Goal: Information Seeking & Learning: Compare options

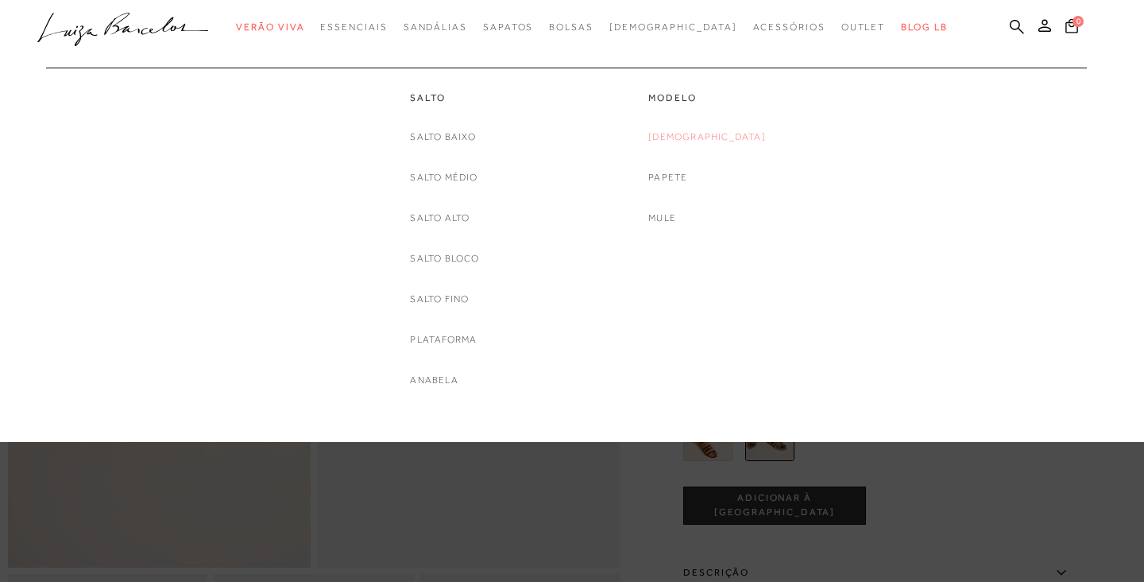
click at [702, 133] on link "[DEMOGRAPHIC_DATA]" at bounding box center [707, 137] width 118 height 17
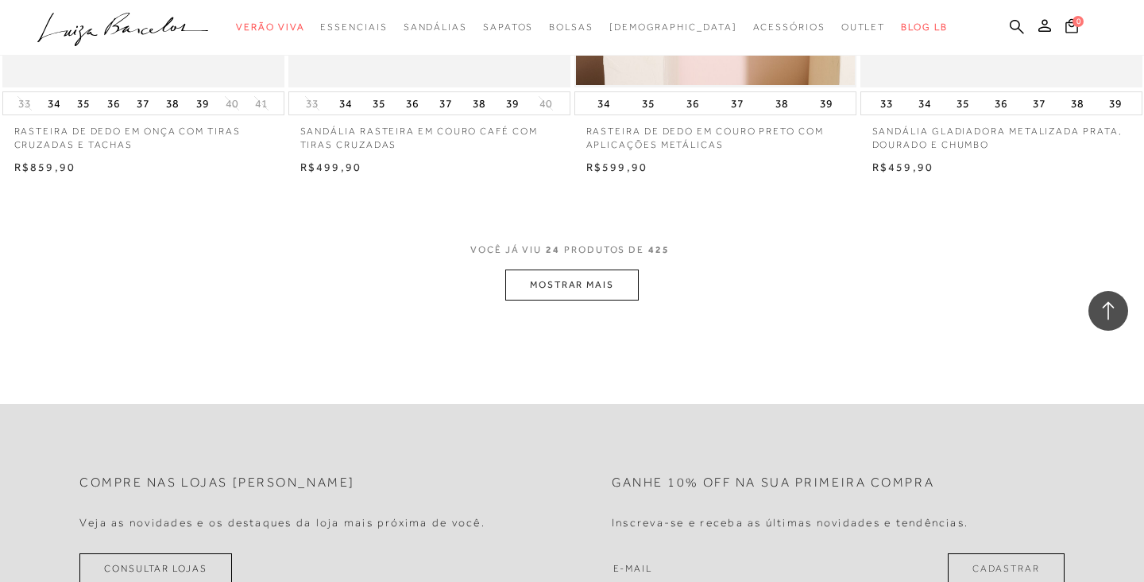
scroll to position [3125, 0]
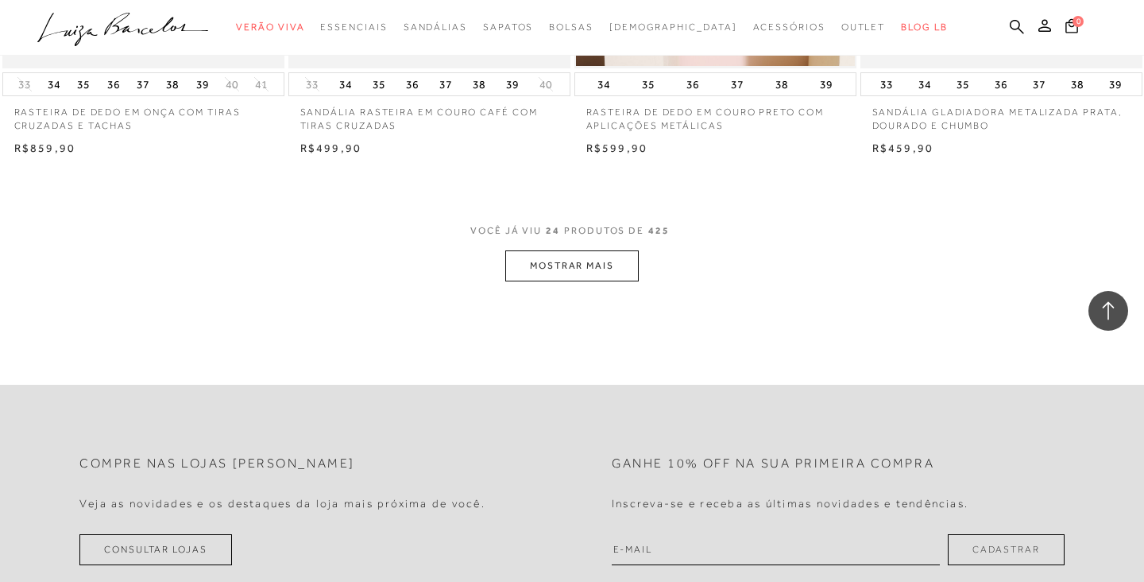
click at [582, 252] on button "MOSTRAR MAIS" at bounding box center [571, 265] width 133 height 31
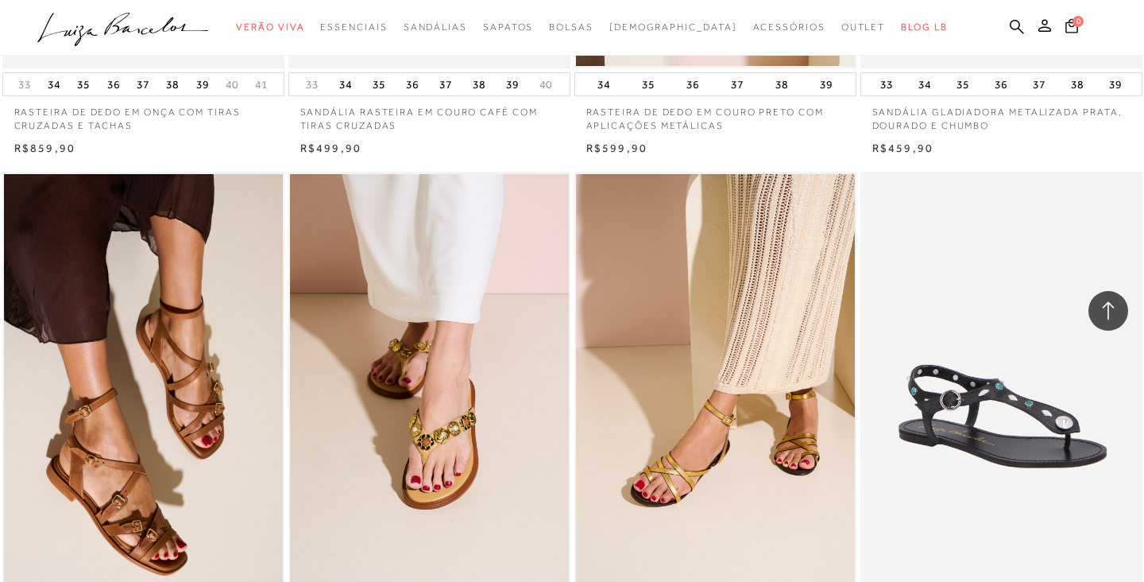
click at [582, 252] on div "SANDÁLIA RASTEIRA EM COURO METALIZADO DOURADO COM TIRAS CRUZADAS" at bounding box center [715, 383] width 282 height 423
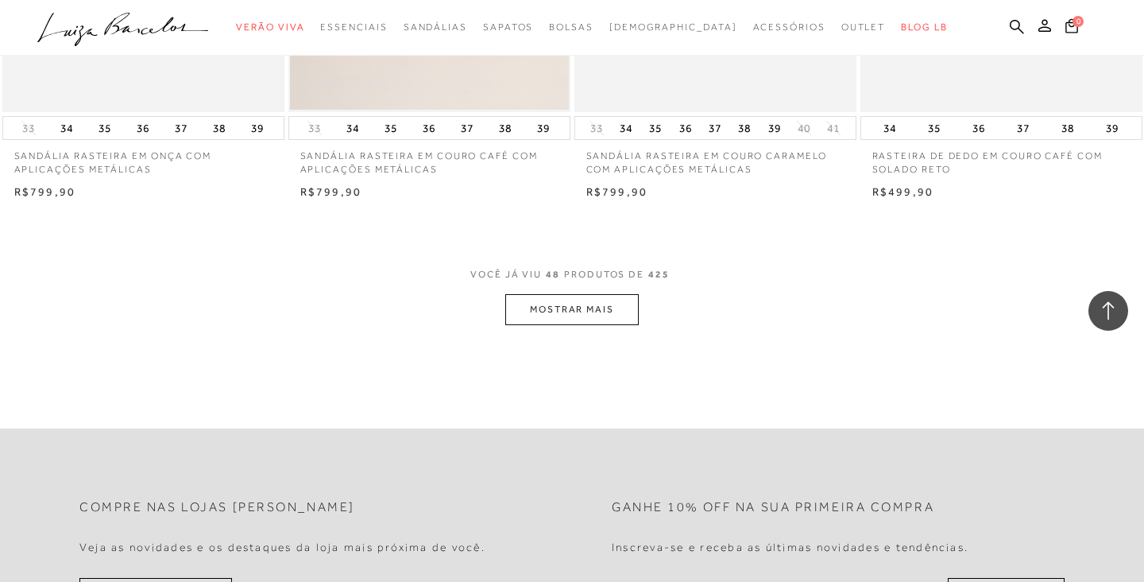
scroll to position [6355, 0]
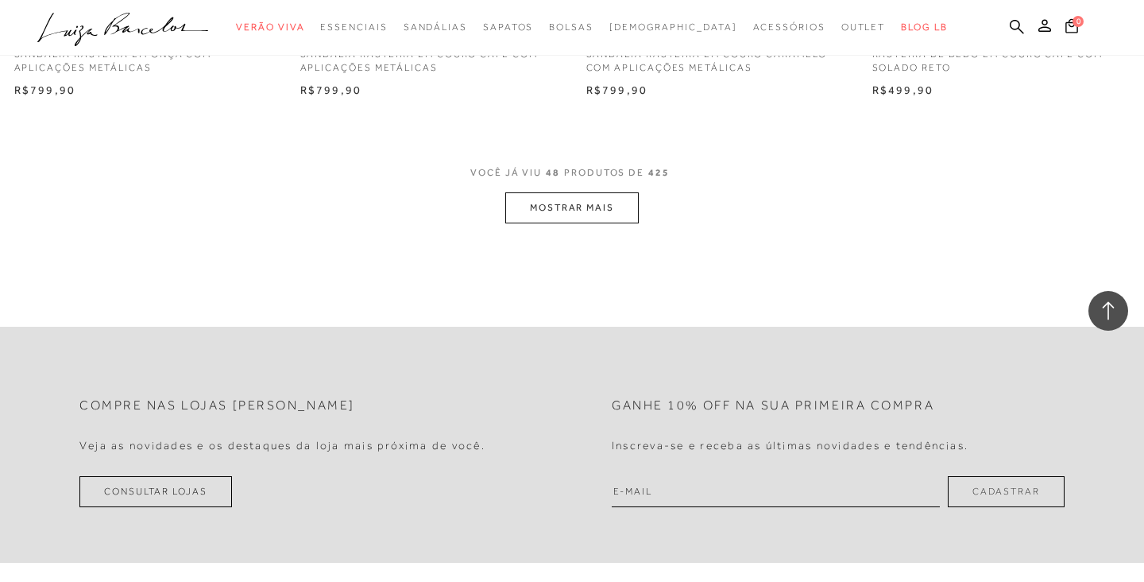
click at [600, 195] on button "MOSTRAR MAIS" at bounding box center [571, 207] width 133 height 31
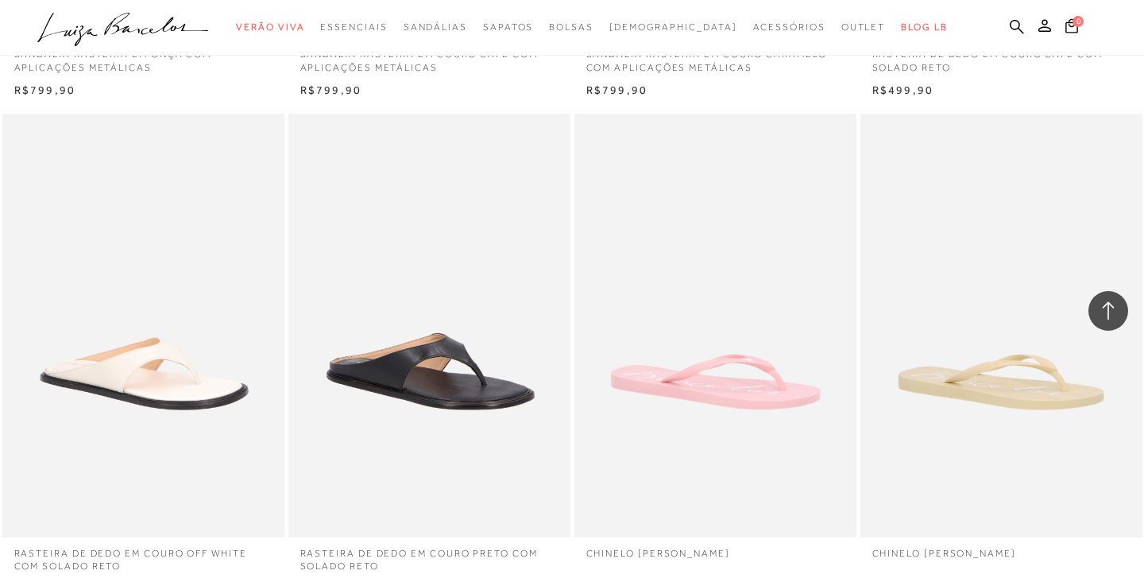
click at [600, 195] on img at bounding box center [716, 325] width 280 height 423
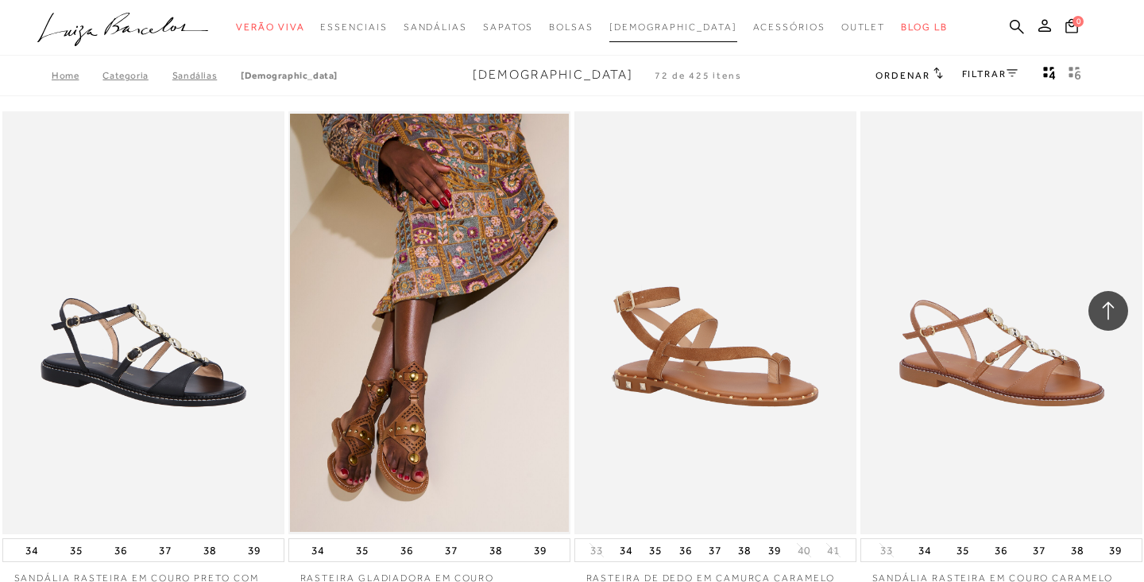
scroll to position [7058, 0]
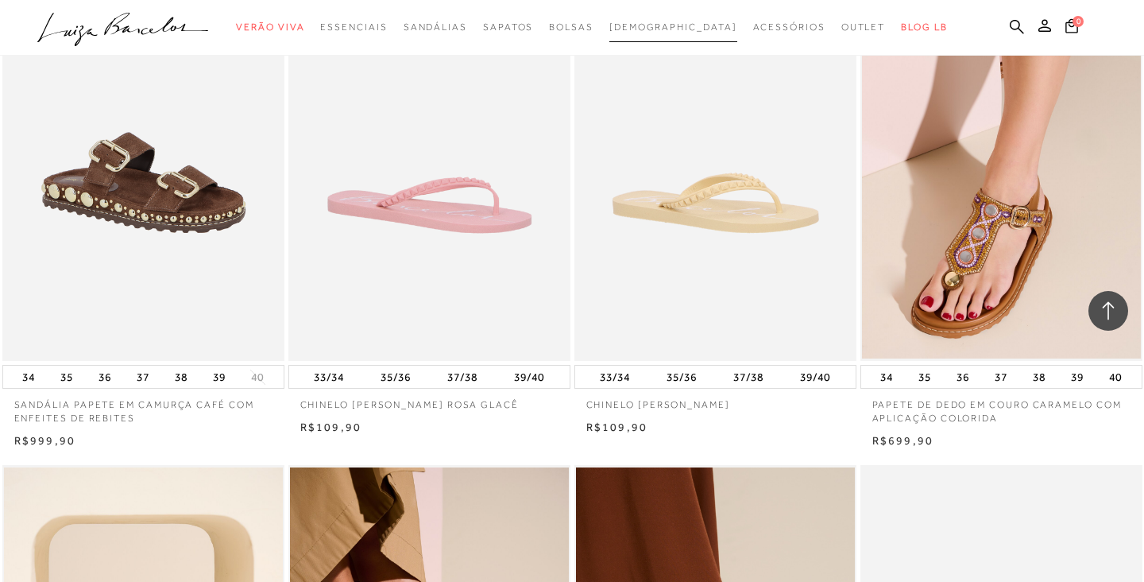
click at [667, 27] on span "[DEMOGRAPHIC_DATA]" at bounding box center [673, 26] width 128 height 11
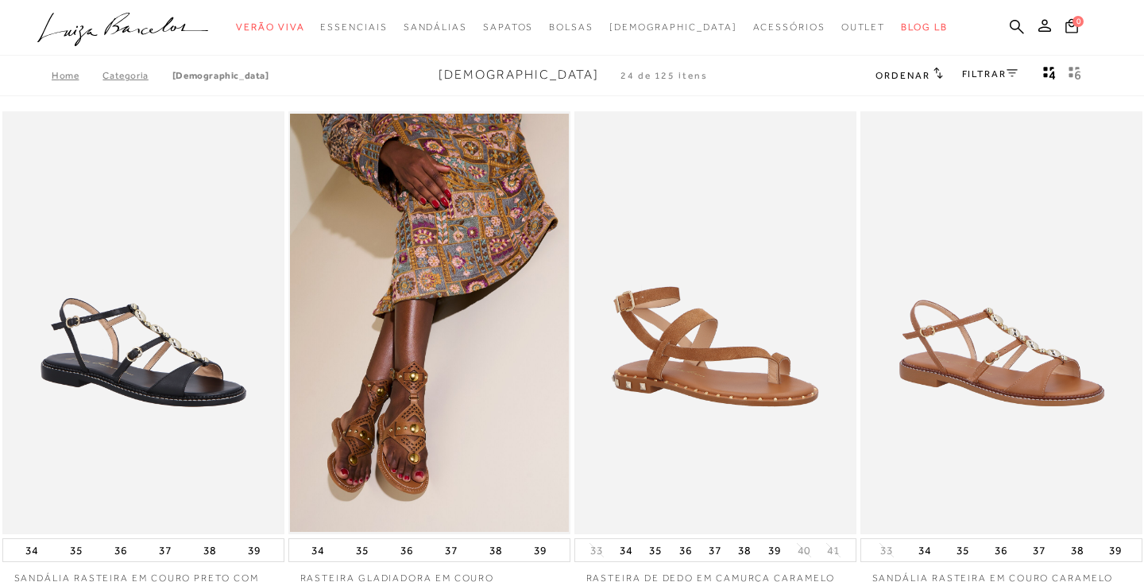
click at [995, 71] on link "FILTRAR" at bounding box center [990, 73] width 56 height 11
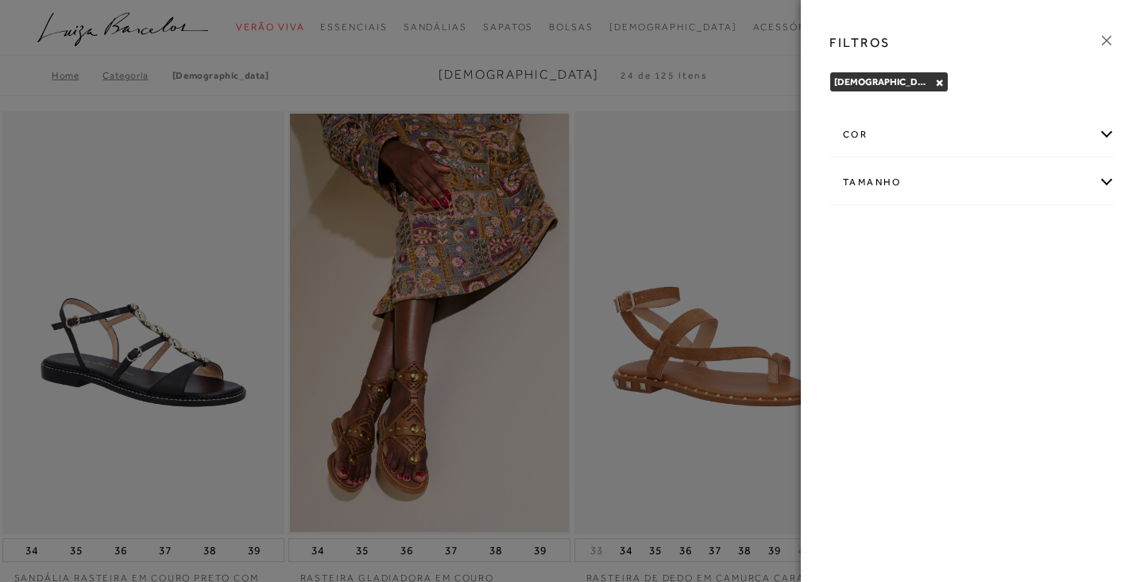
click at [906, 138] on div "cor" at bounding box center [972, 135] width 284 height 42
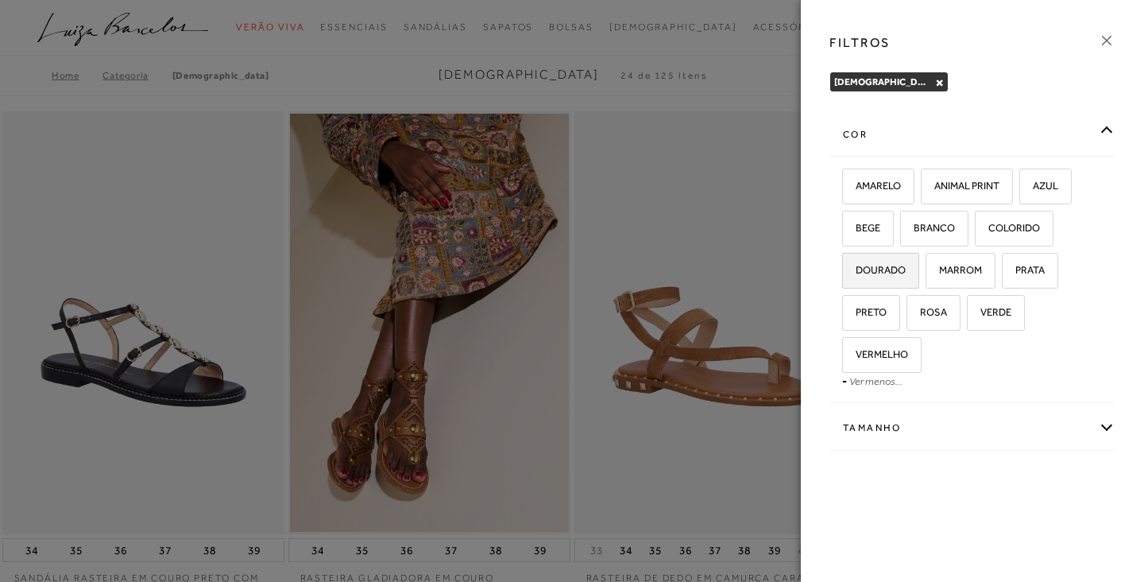
click at [879, 269] on span "DOURADO" at bounding box center [875, 270] width 62 height 12
click at [856, 269] on input "DOURADO" at bounding box center [848, 273] width 16 height 16
checkbox input "true"
click at [885, 426] on div "Tamanho" at bounding box center [972, 428] width 284 height 42
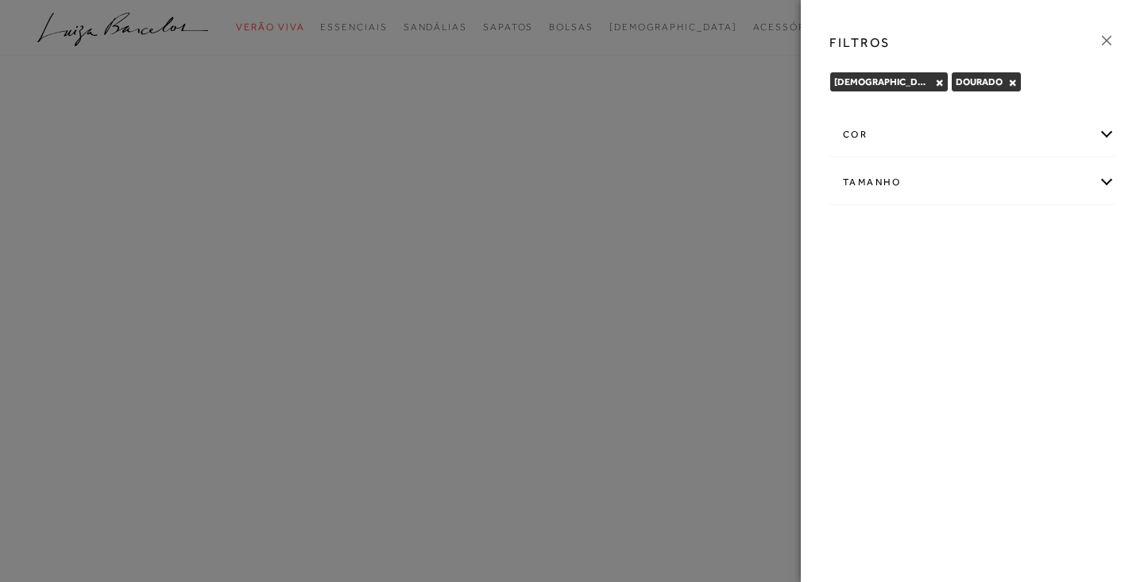
click at [765, 98] on div at bounding box center [572, 291] width 1144 height 582
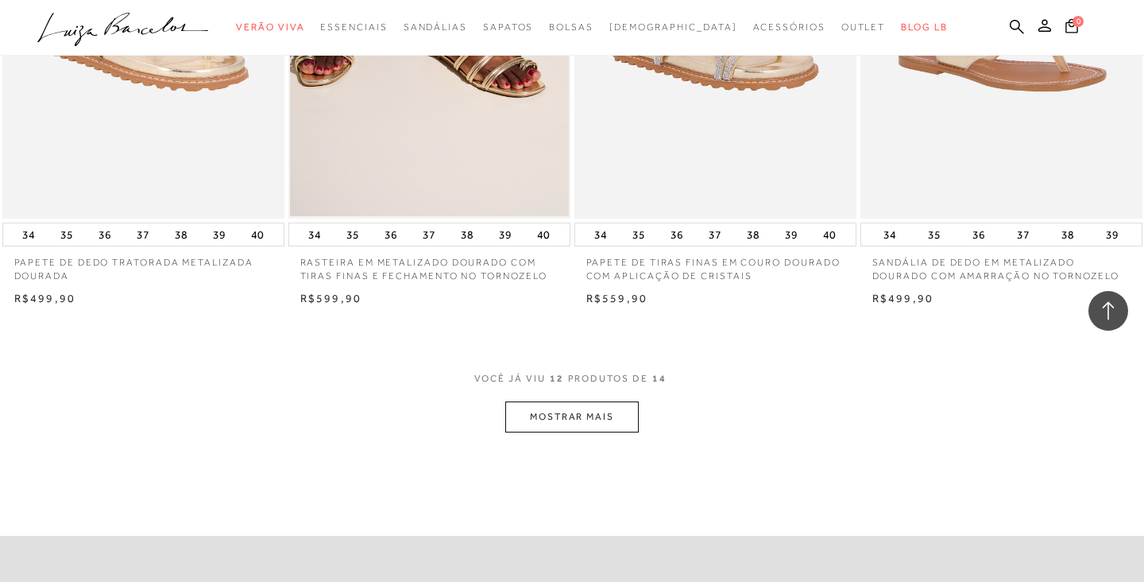
scroll to position [1572, 0]
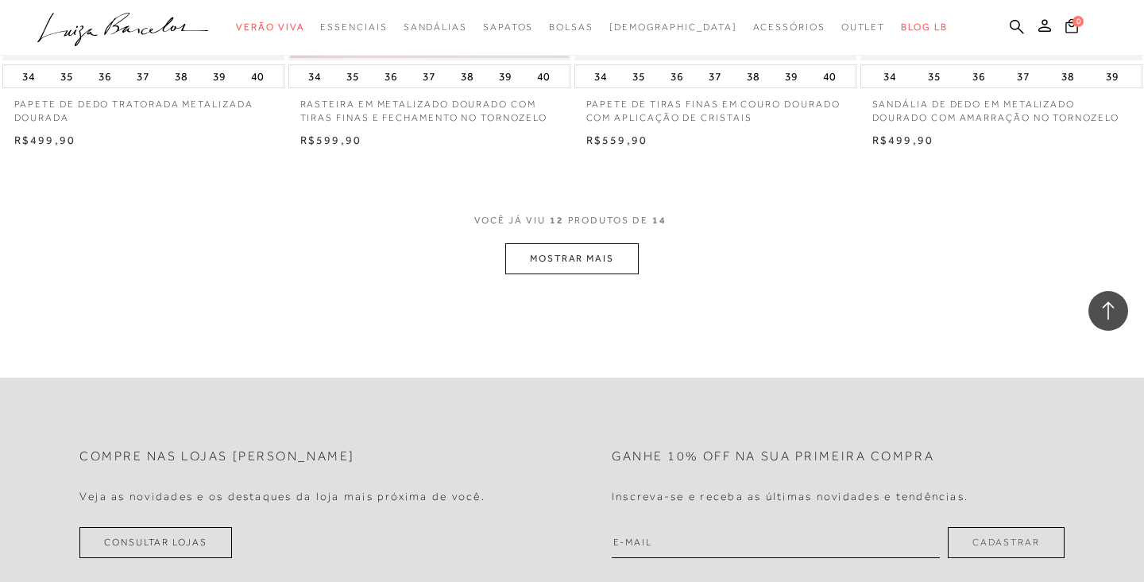
click at [593, 253] on button "MOSTRAR MAIS" at bounding box center [571, 258] width 133 height 31
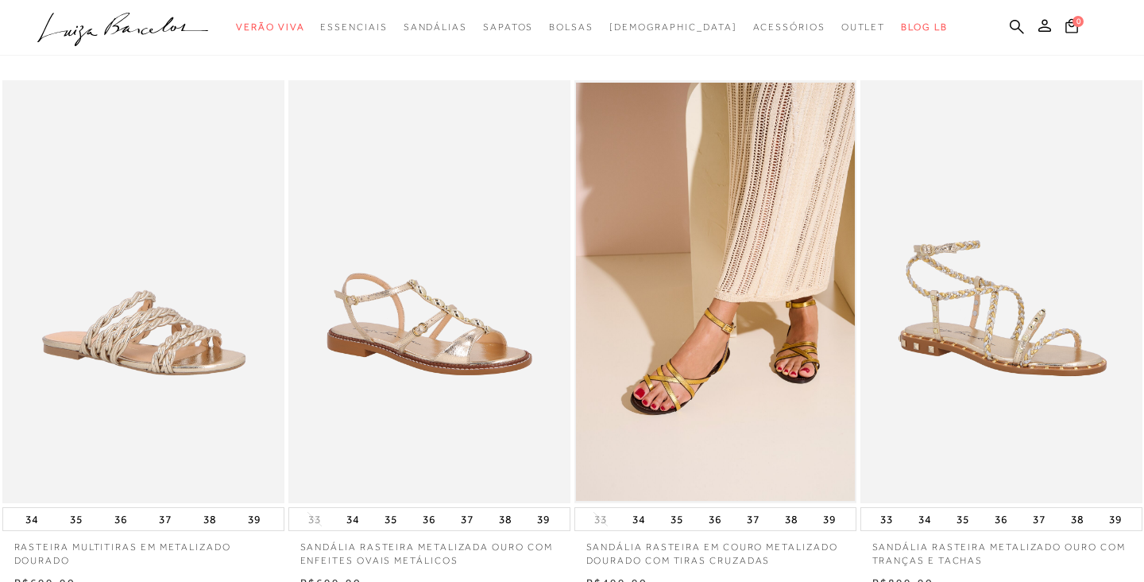
scroll to position [0, 0]
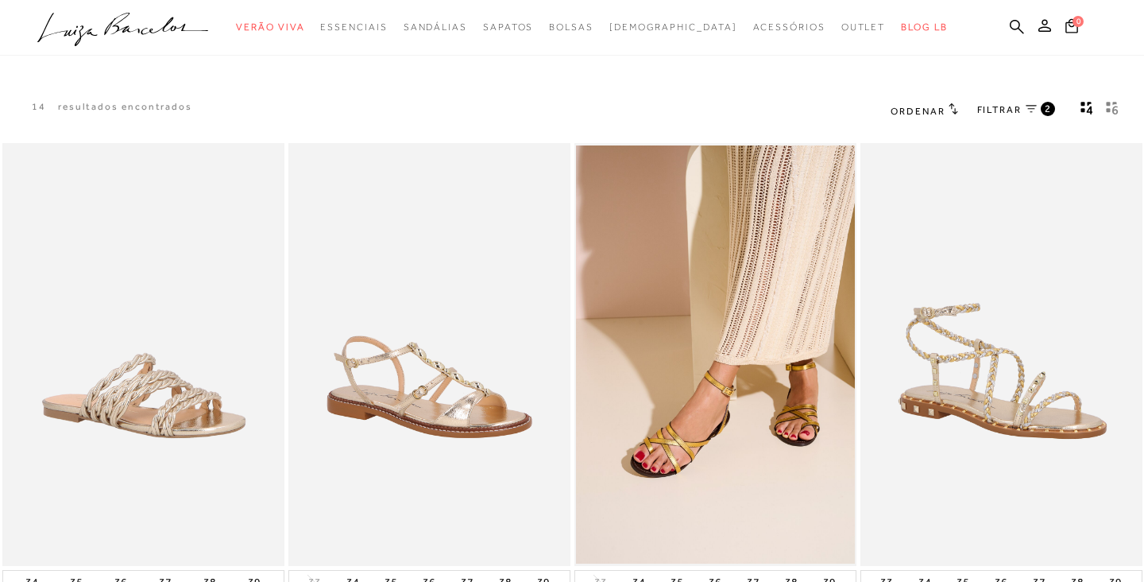
click at [1010, 112] on span "FILTRAR" at bounding box center [999, 110] width 44 height 14
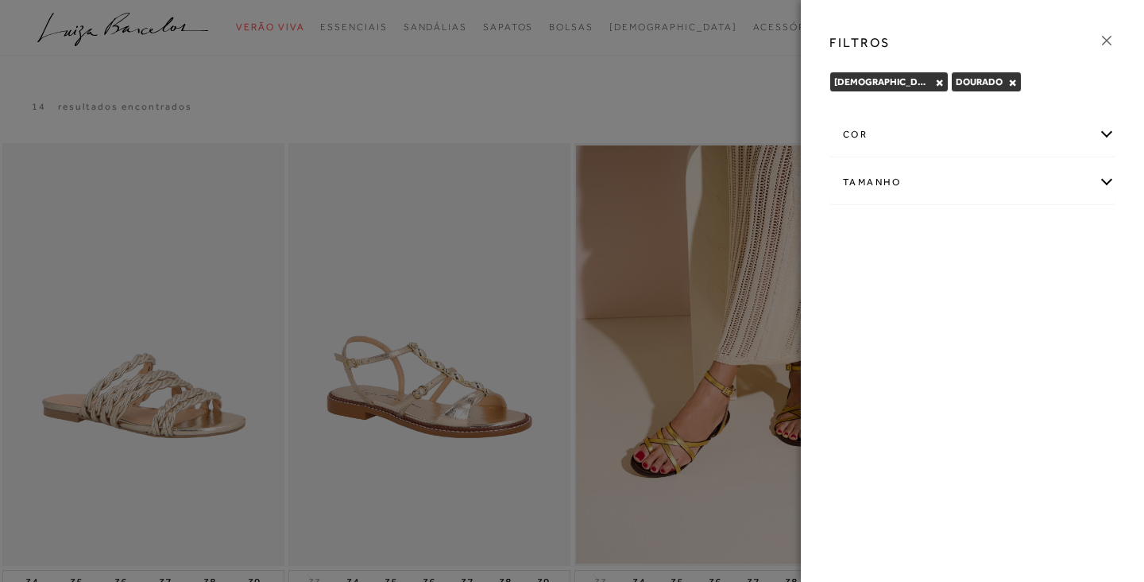
click at [992, 138] on div "cor" at bounding box center [972, 135] width 284 height 42
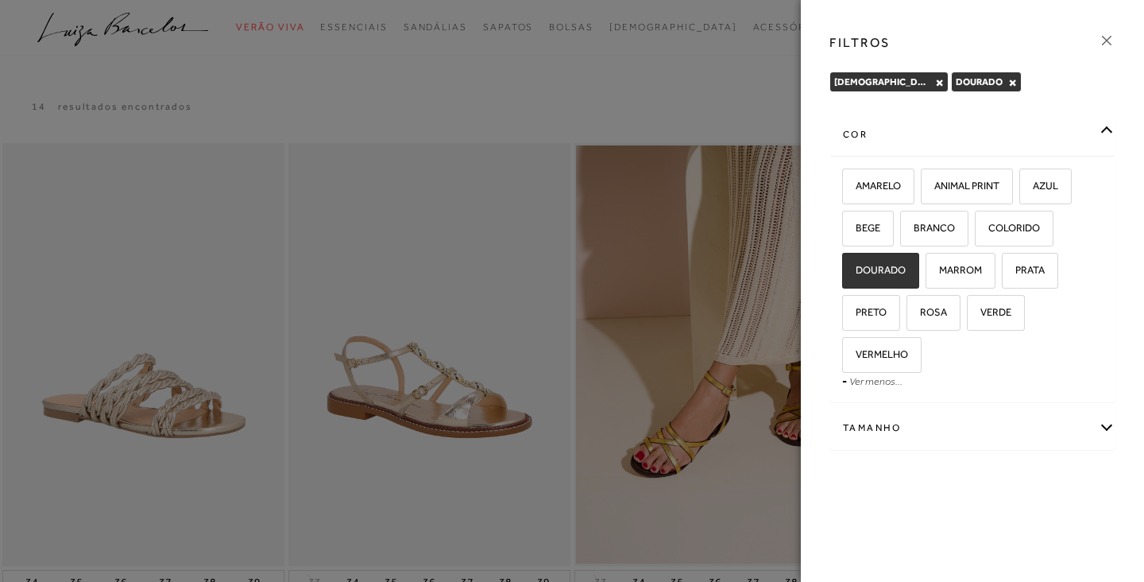
click at [896, 280] on label "DOURADO" at bounding box center [880, 270] width 75 height 34
click at [856, 280] on input "DOURADO" at bounding box center [848, 273] width 16 height 16
checkbox input "false"
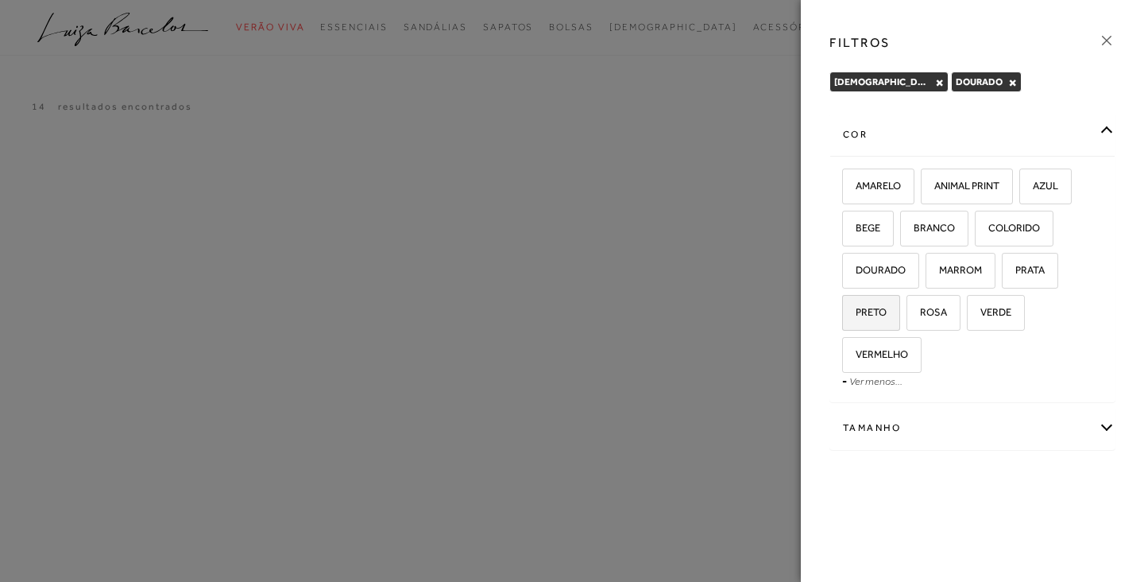
click at [872, 311] on span "PRETO" at bounding box center [865, 312] width 43 height 12
click at [856, 311] on input "PRETO" at bounding box center [848, 315] width 16 height 16
checkbox input "true"
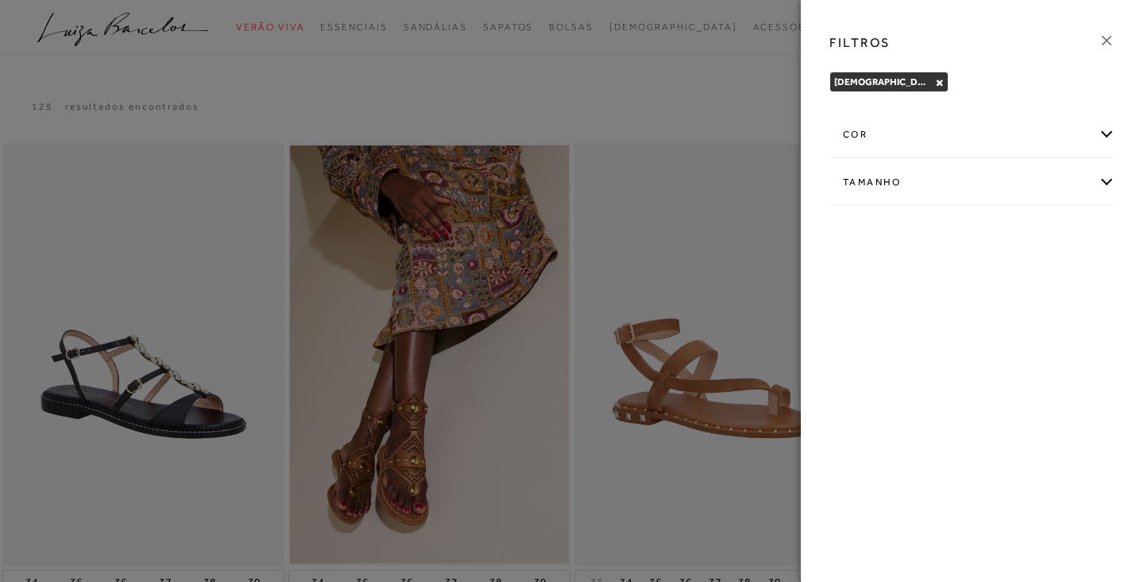
click at [729, 103] on div at bounding box center [572, 291] width 1144 height 582
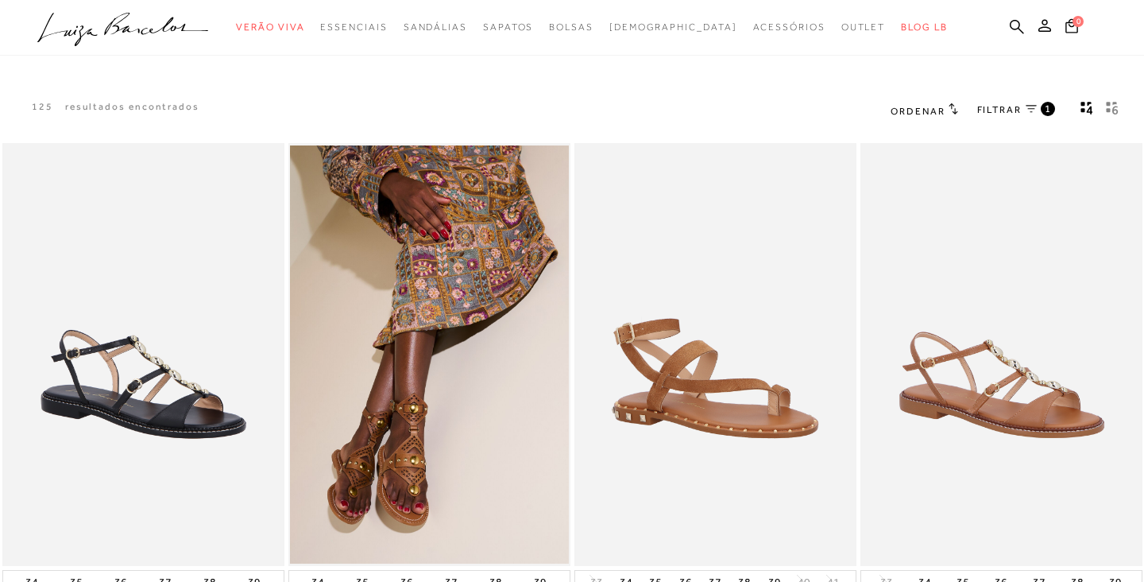
click at [993, 114] on span "FILTRAR" at bounding box center [999, 110] width 44 height 14
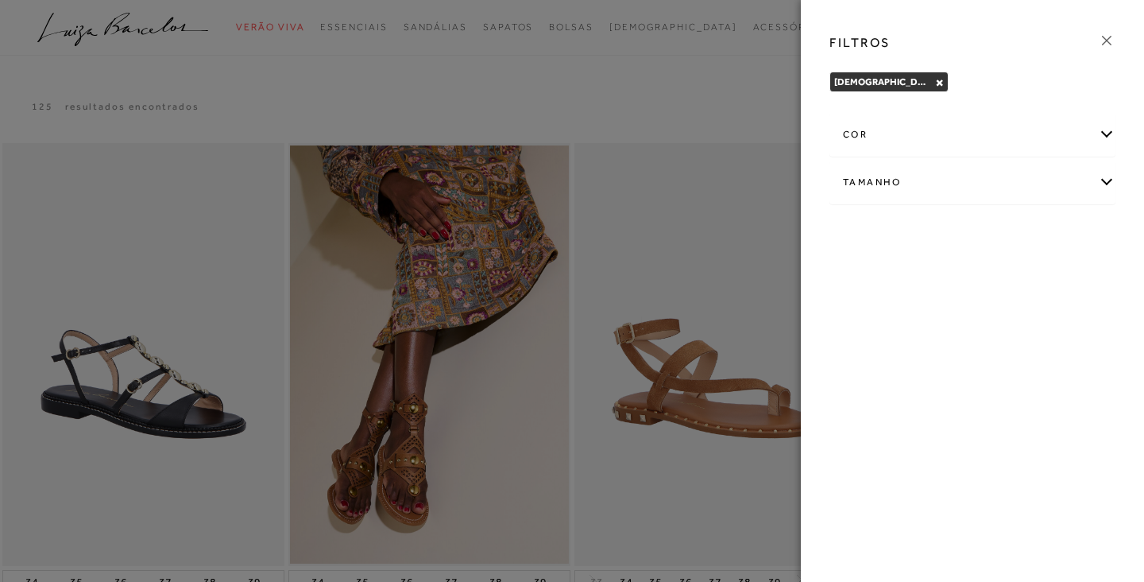
click at [864, 141] on div "cor" at bounding box center [972, 135] width 284 height 42
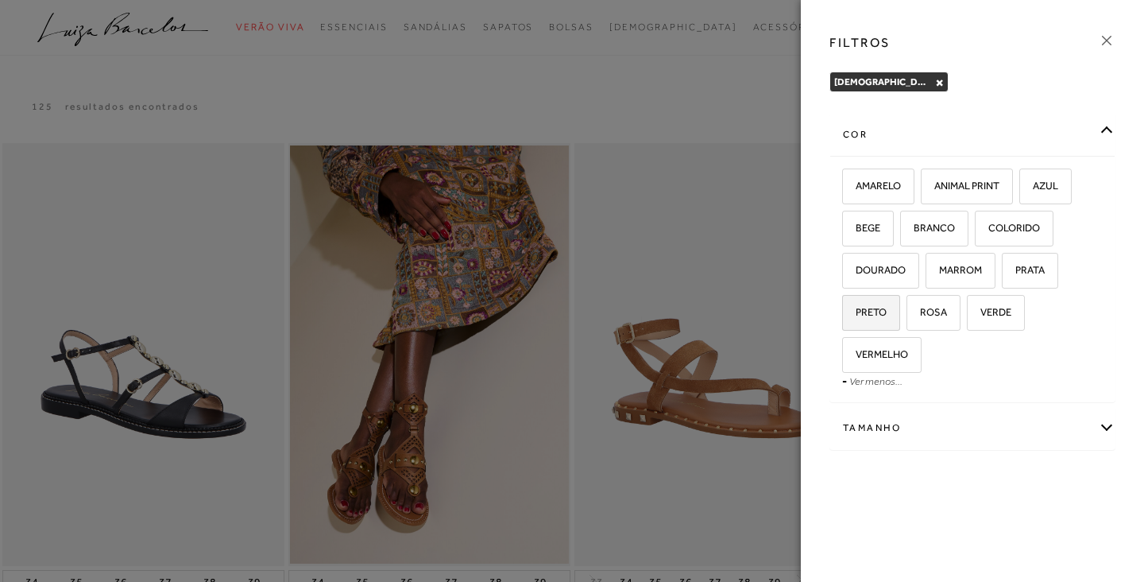
click at [860, 311] on span "PRETO" at bounding box center [865, 312] width 43 height 12
click at [856, 311] on input "PRETO" at bounding box center [848, 315] width 16 height 16
checkbox input "true"
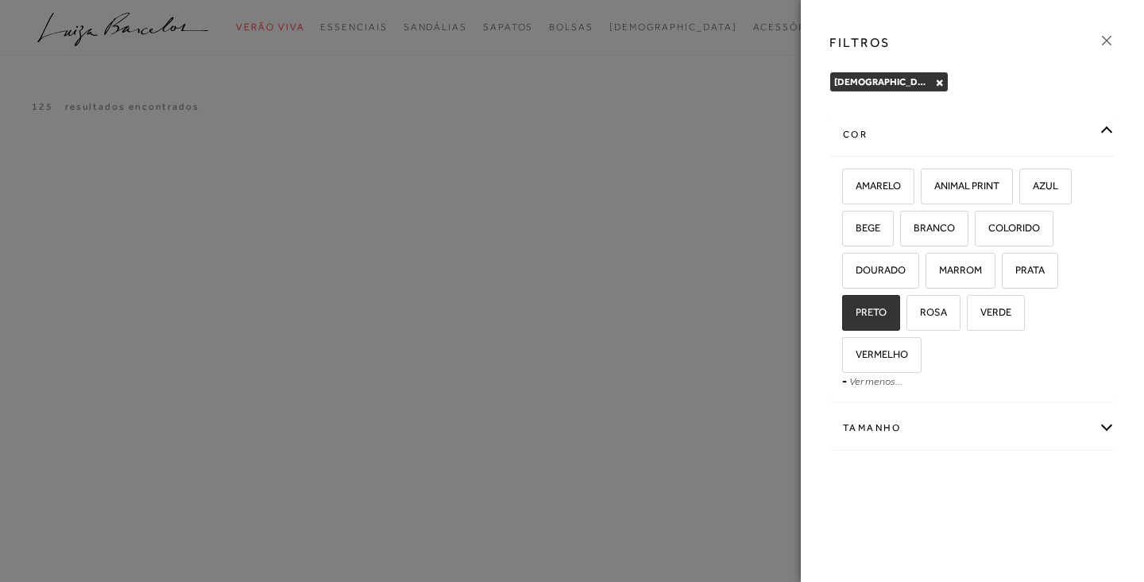
click at [664, 85] on div at bounding box center [572, 291] width 1144 height 582
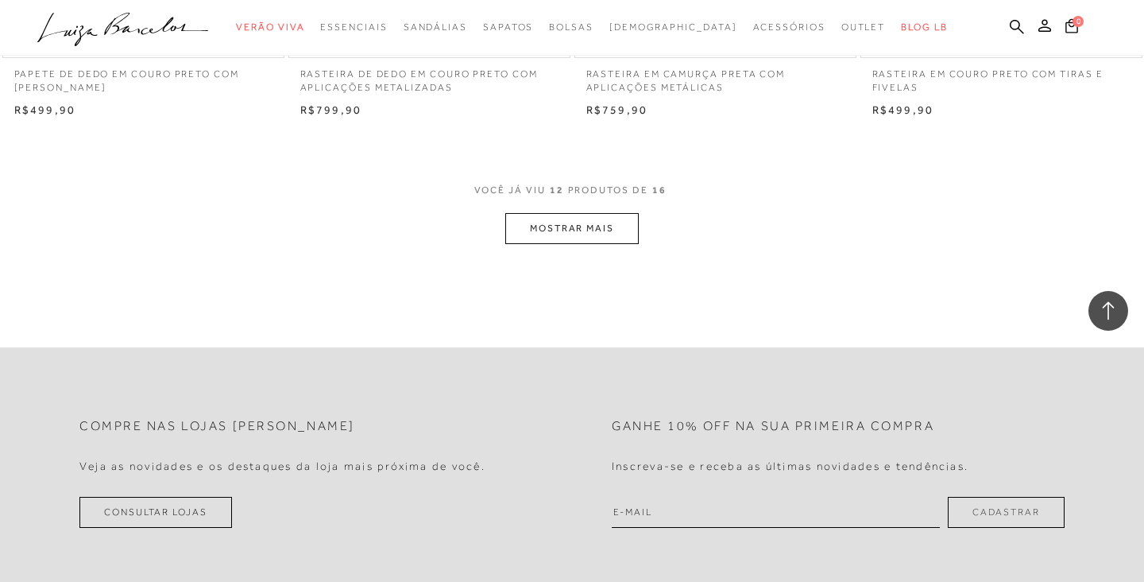
scroll to position [1591, 0]
click at [574, 224] on button "MOSTRAR MAIS" at bounding box center [571, 226] width 133 height 31
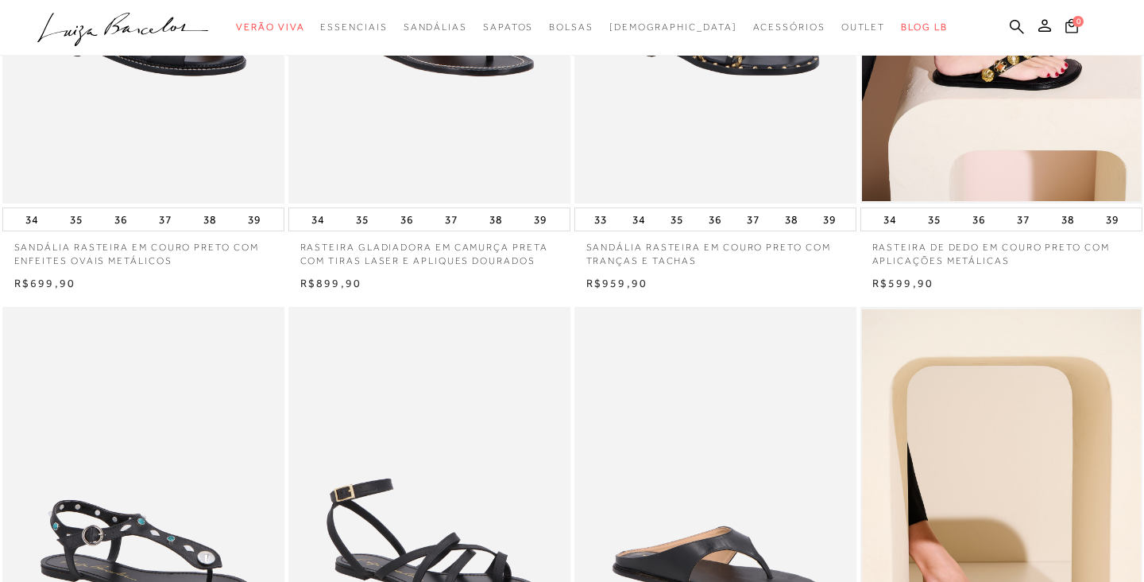
scroll to position [0, 0]
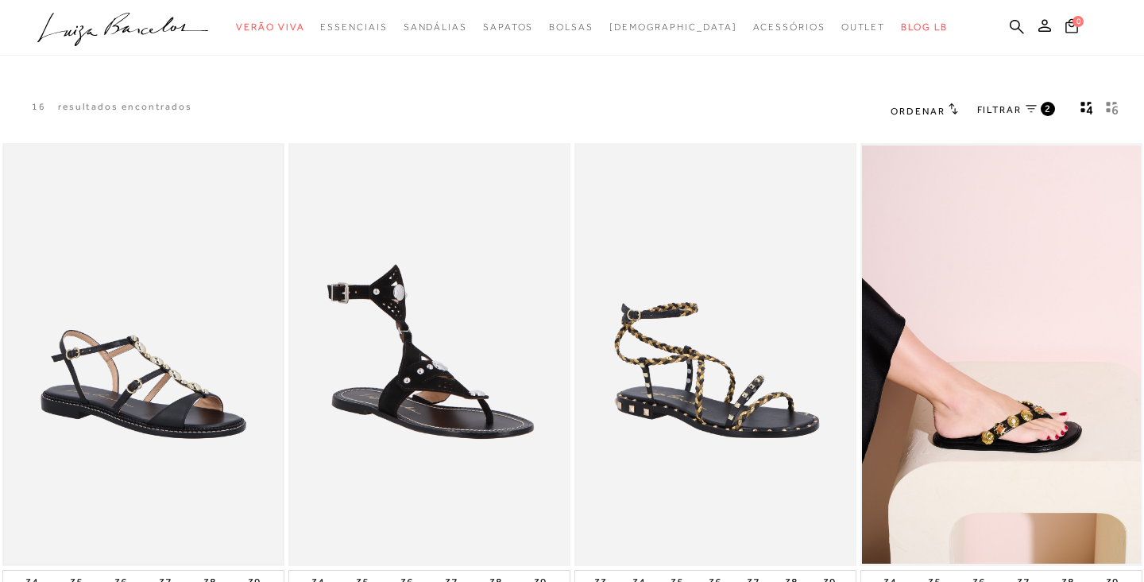
click at [197, 408] on img at bounding box center [143, 354] width 279 height 419
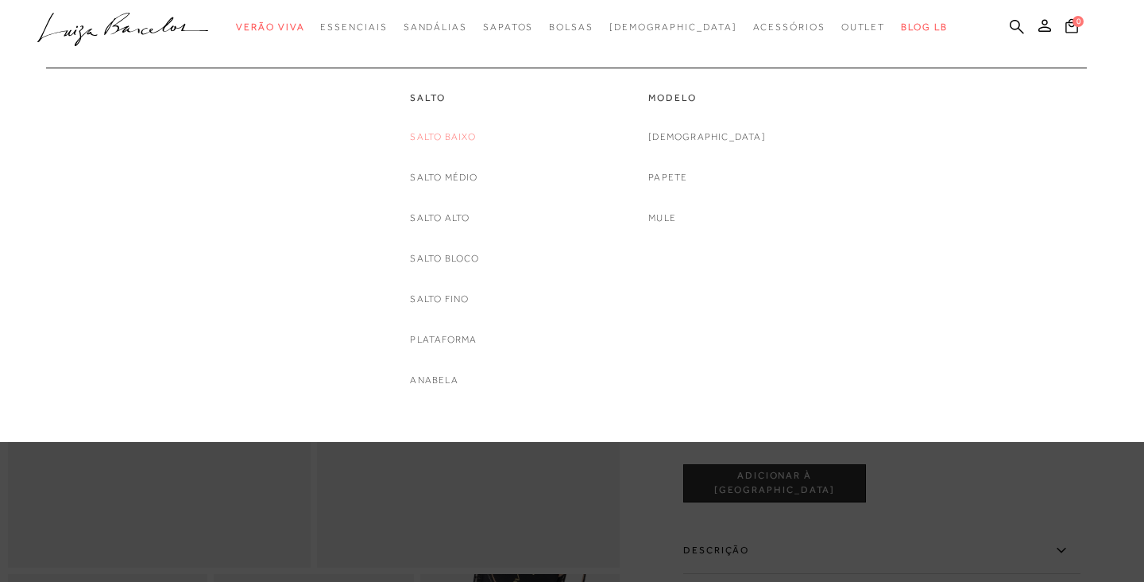
click at [453, 138] on link "Salto Baixo" at bounding box center [443, 137] width 66 height 17
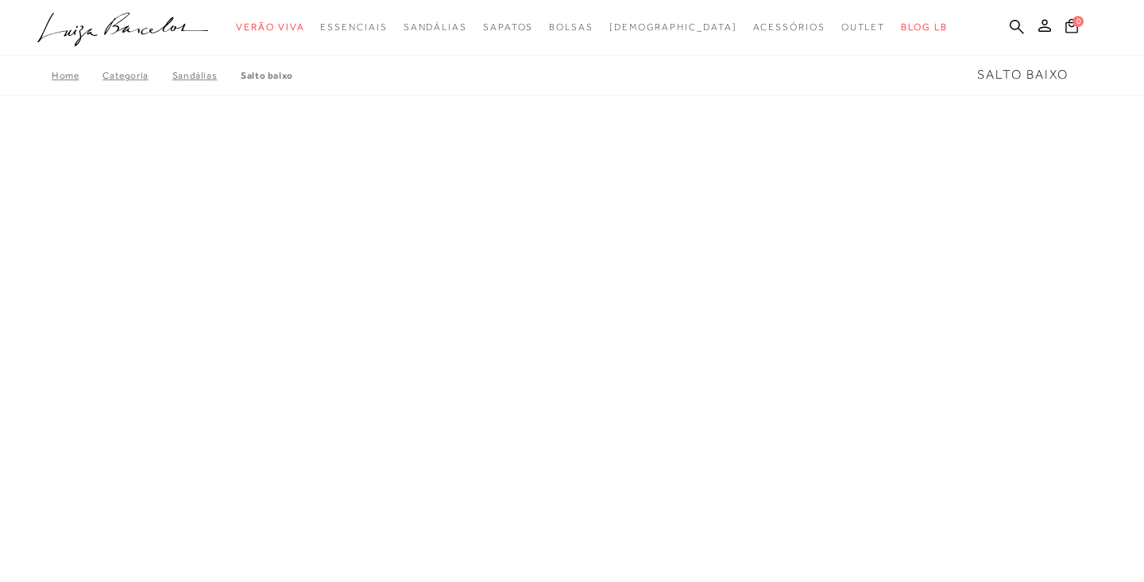
scroll to position [64, 0]
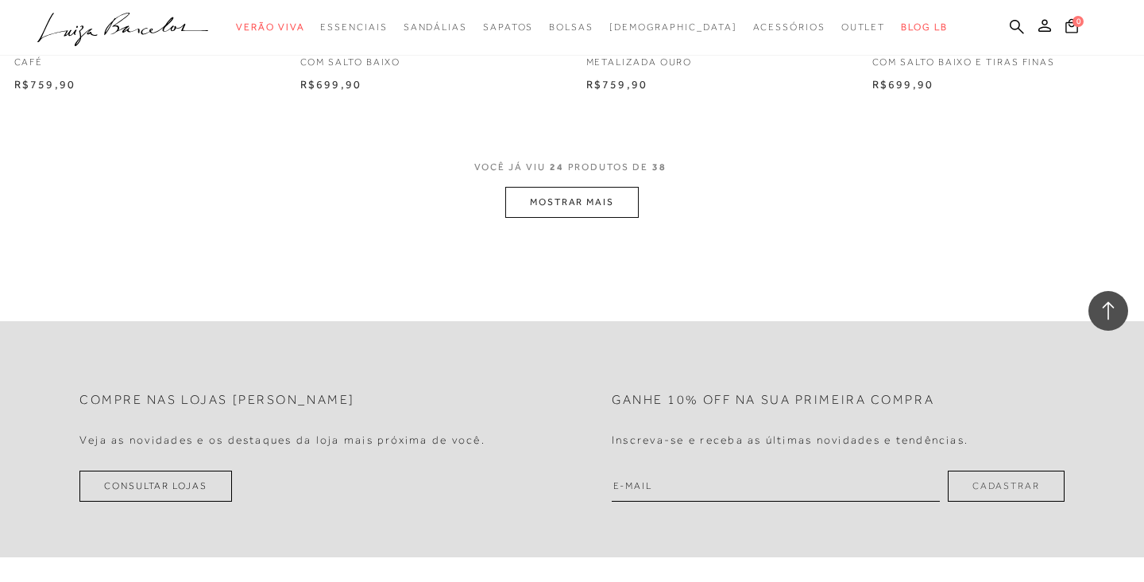
scroll to position [3204, 0]
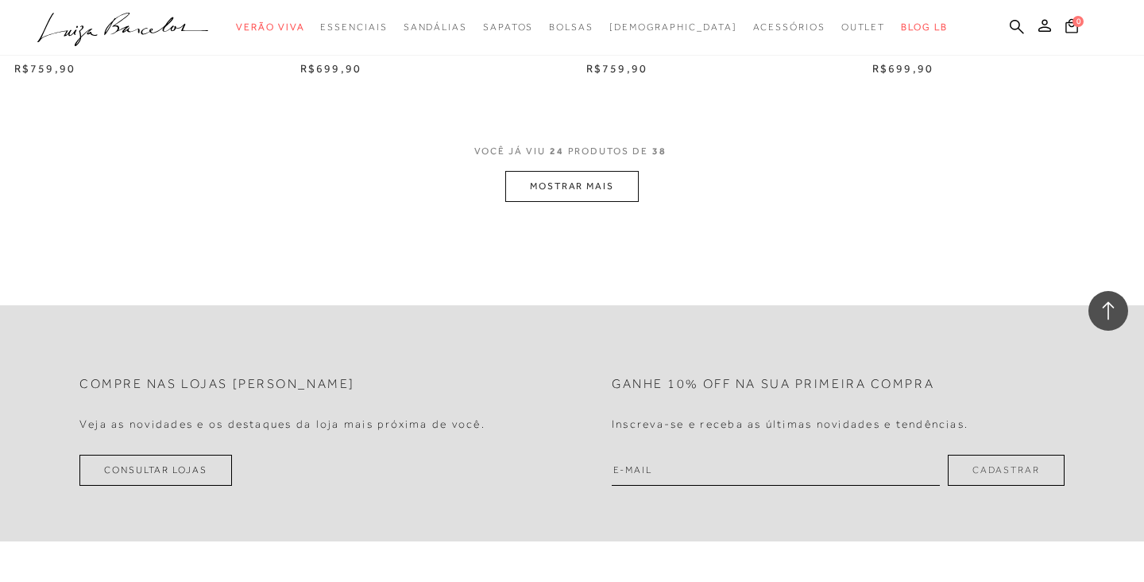
click at [629, 181] on button "MOSTRAR MAIS" at bounding box center [571, 186] width 133 height 31
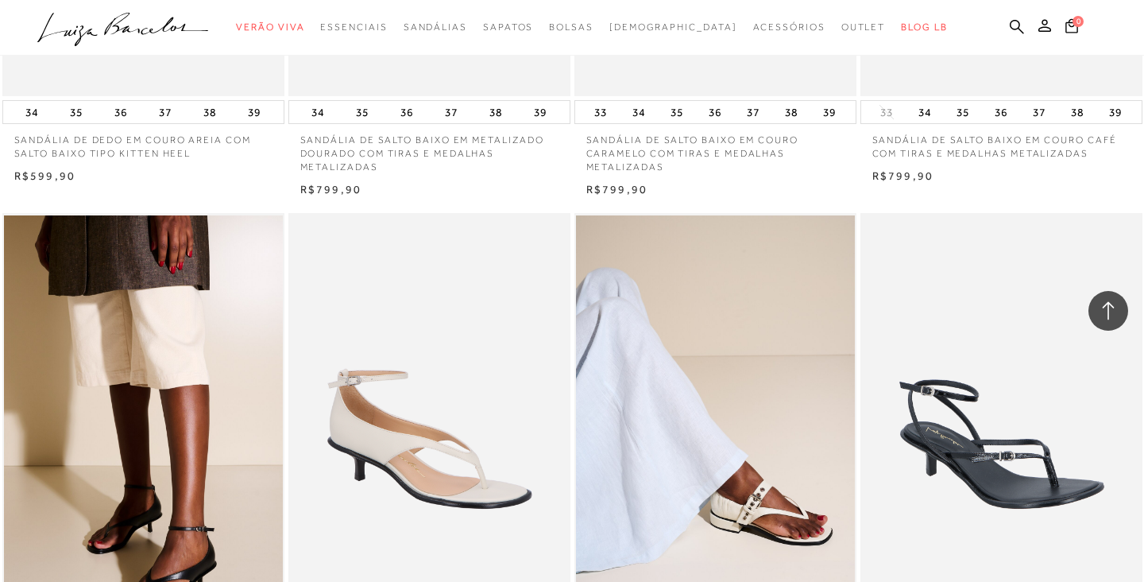
scroll to position [1436, 0]
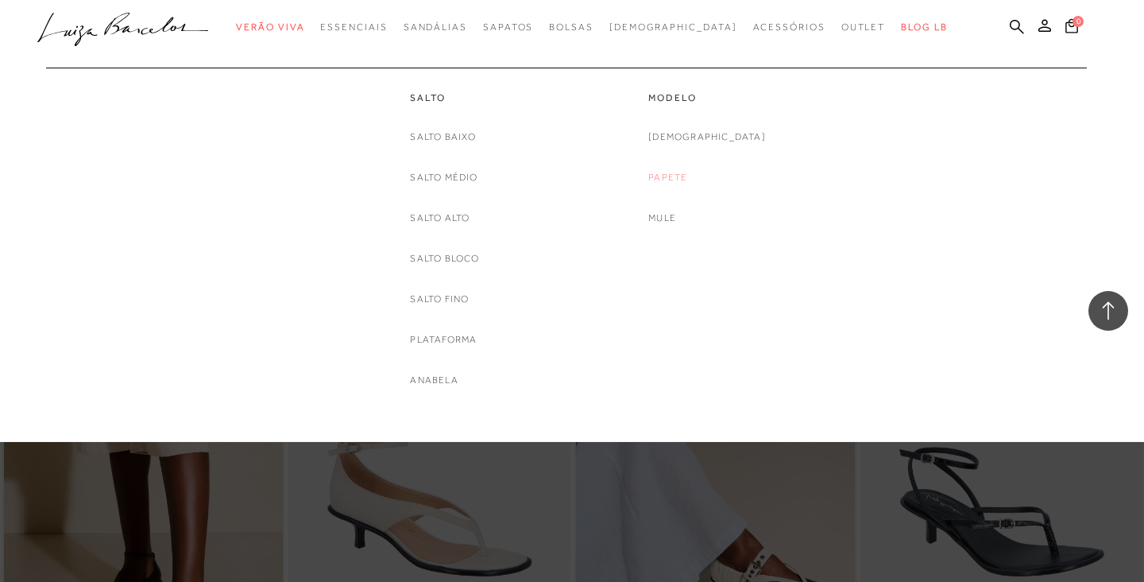
click at [687, 175] on link "Papete" at bounding box center [667, 177] width 39 height 17
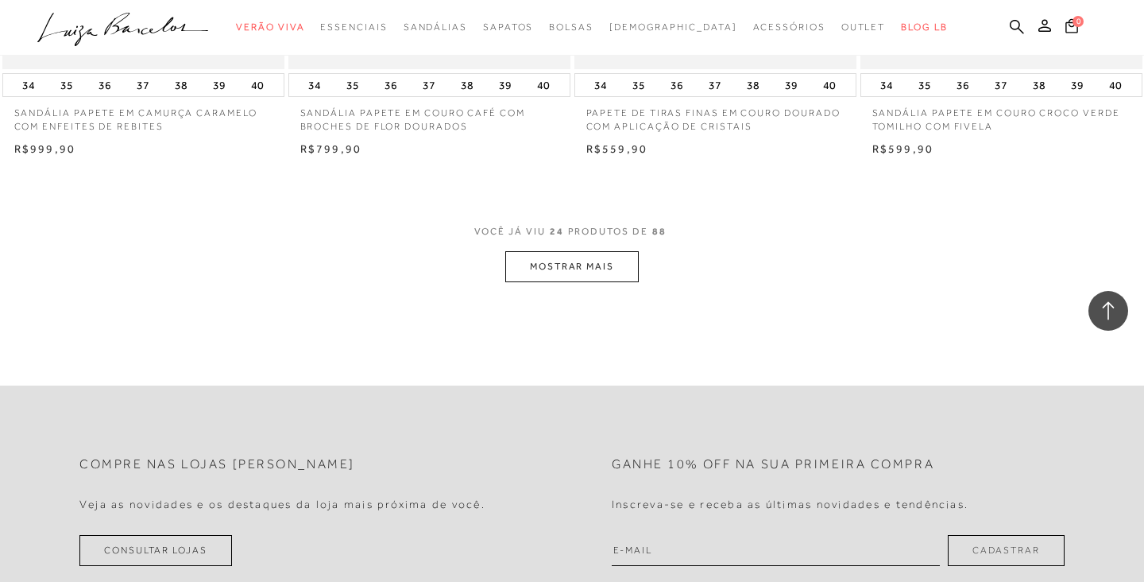
scroll to position [3121, 0]
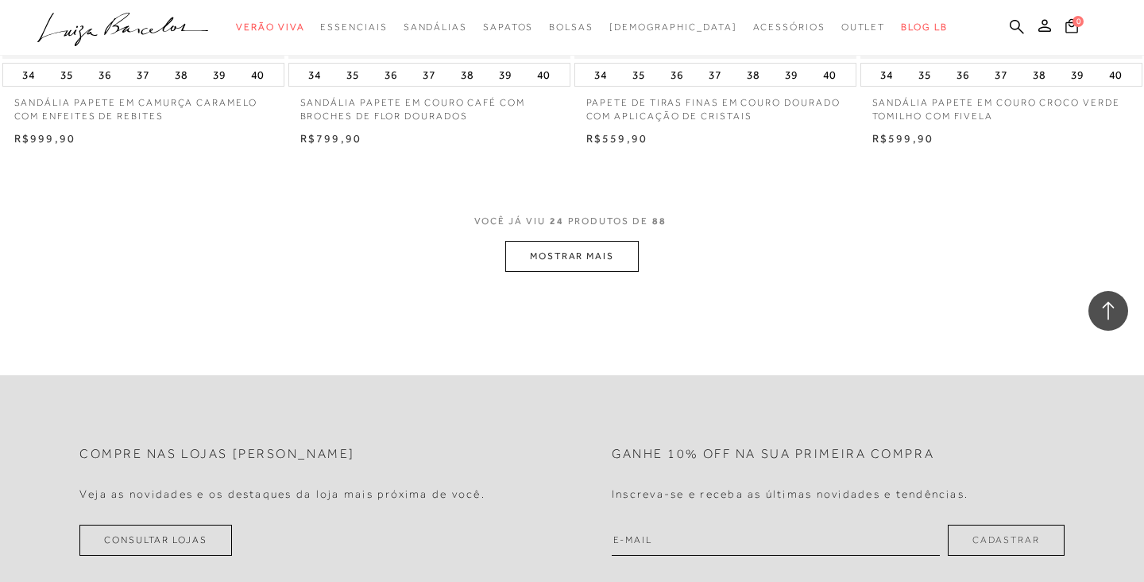
click at [615, 246] on button "MOSTRAR MAIS" at bounding box center [571, 256] width 133 height 31
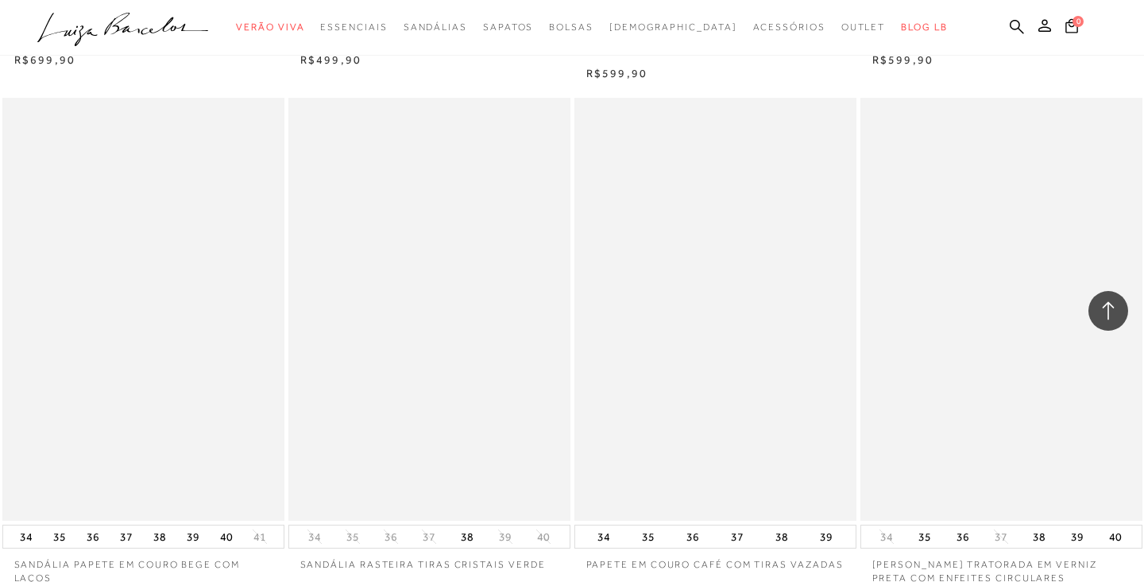
scroll to position [5906, 0]
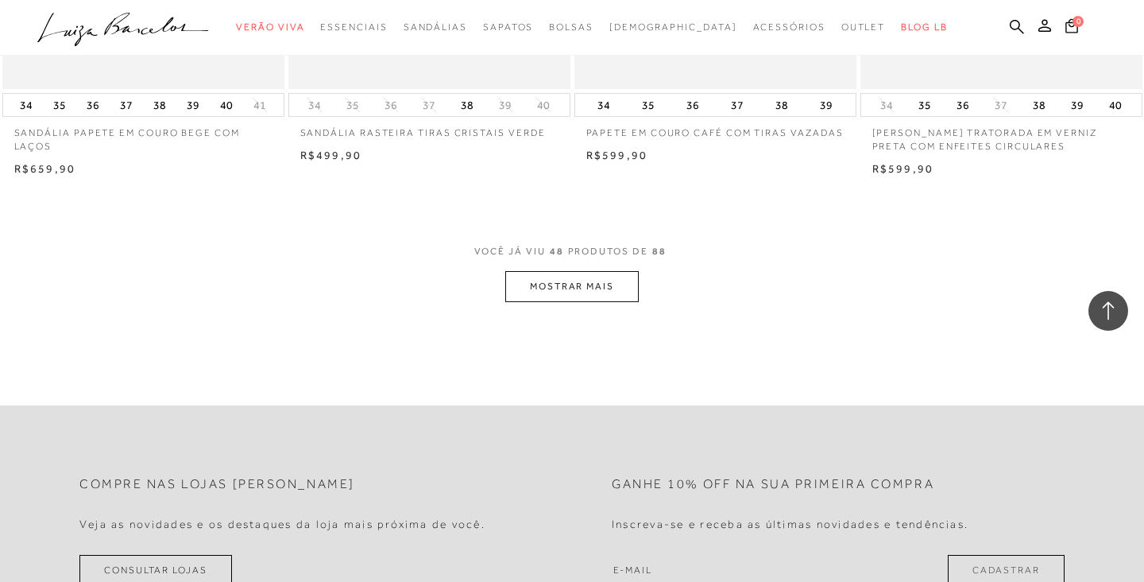
click at [556, 292] on button "MOSTRAR MAIS" at bounding box center [571, 286] width 133 height 31
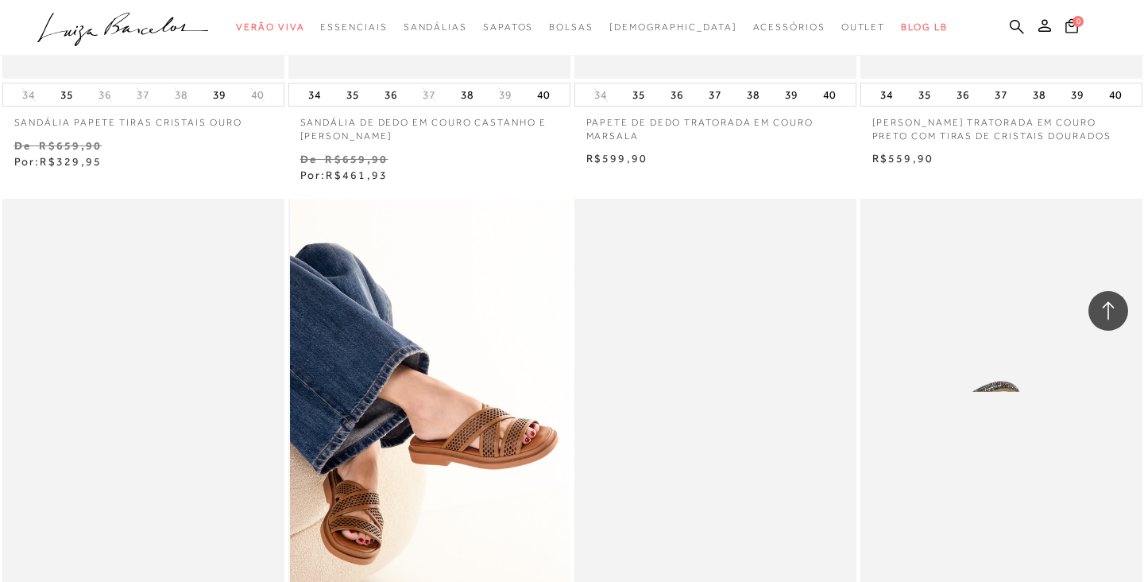
scroll to position [7958, 0]
